Goal: Find specific page/section: Find specific page/section

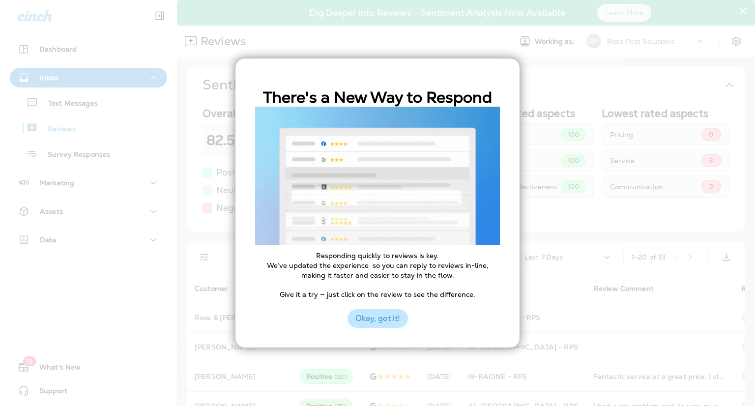
click at [368, 319] on button "Okay, got it!" at bounding box center [377, 318] width 60 height 19
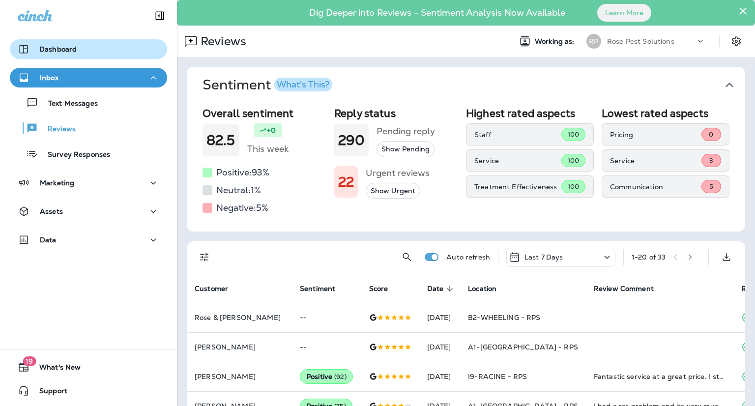
click at [74, 49] on p "Dashboard" at bounding box center [57, 49] width 37 height 8
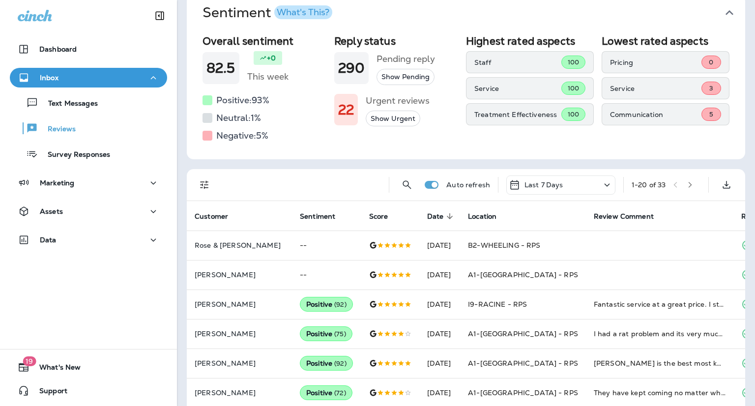
scroll to position [73, 0]
